Goal: Transaction & Acquisition: Purchase product/service

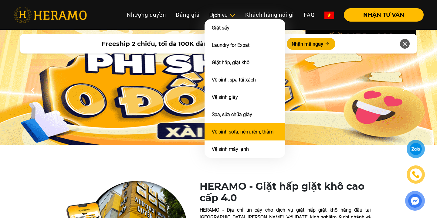
click at [235, 129] on link "Vệ sinh sofa, nệm, rèm, thảm" at bounding box center [243, 132] width 62 height 6
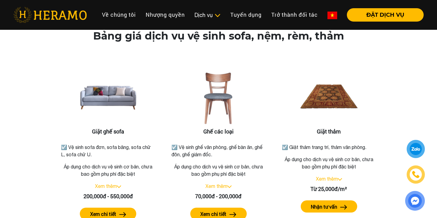
scroll to position [760, 0]
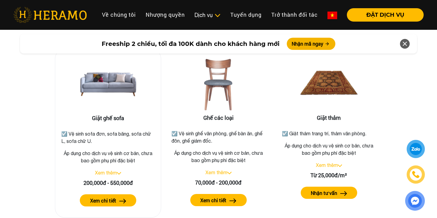
click at [116, 194] on button "Xem chi tiết" at bounding box center [108, 200] width 56 height 12
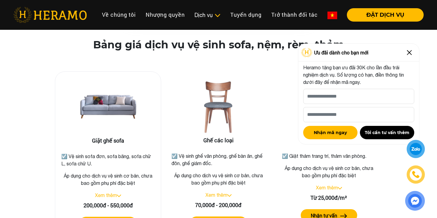
scroll to position [737, 0]
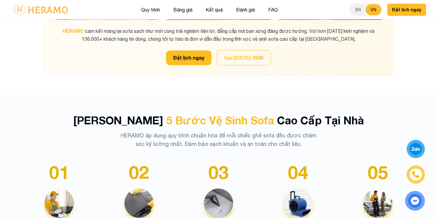
scroll to position [940, 0]
